Goal: Information Seeking & Learning: Compare options

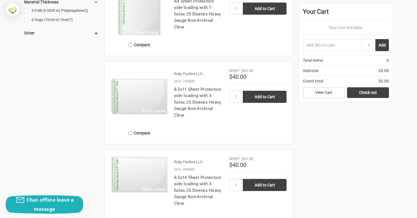
click at [150, 106] on img at bounding box center [139, 96] width 57 height 57
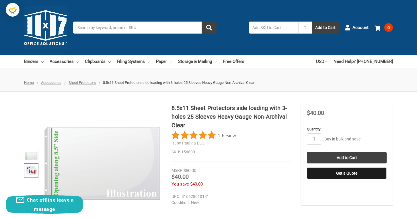
click at [35, 169] on img at bounding box center [31, 170] width 13 height 13
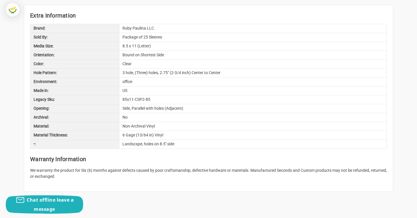
scroll to position [298, 0]
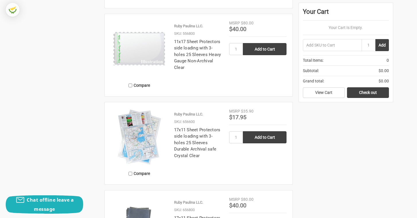
click at [137, 148] on img at bounding box center [139, 136] width 57 height 57
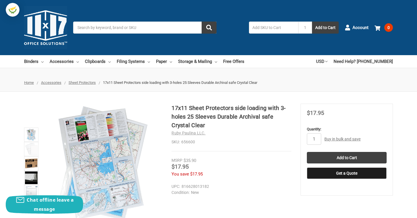
click at [84, 148] on img at bounding box center [102, 162] width 119 height 119
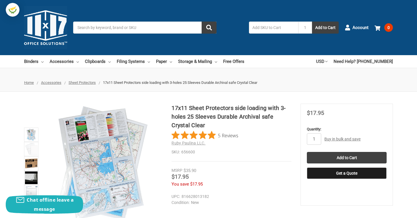
click at [88, 81] on span "Sheet Protectors" at bounding box center [81, 82] width 27 height 4
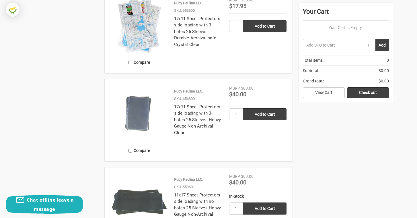
scroll to position [939, 0]
